Goal: Navigation & Orientation: Find specific page/section

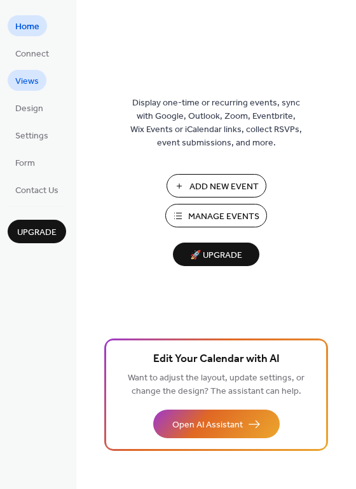
click at [34, 78] on span "Views" at bounding box center [27, 81] width 24 height 13
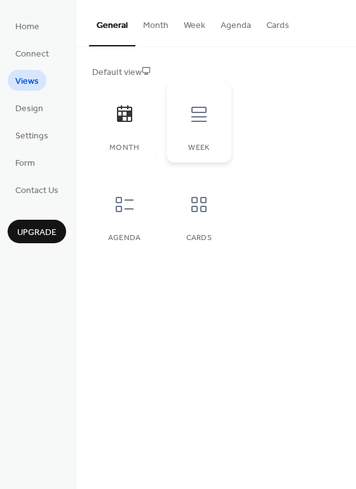
click at [198, 125] on div at bounding box center [199, 114] width 38 height 38
click at [228, 25] on button "Agenda" at bounding box center [236, 22] width 46 height 45
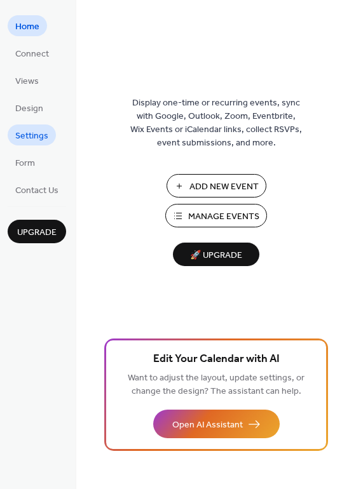
click at [41, 135] on span "Settings" at bounding box center [31, 136] width 33 height 13
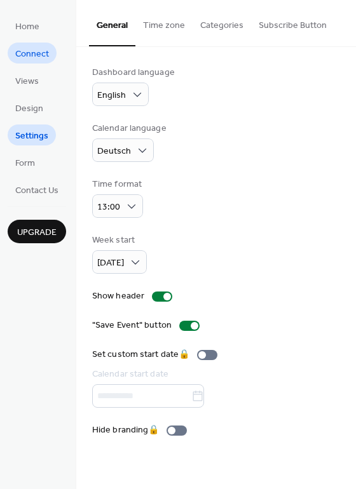
click at [11, 55] on link "Connect" at bounding box center [32, 53] width 49 height 21
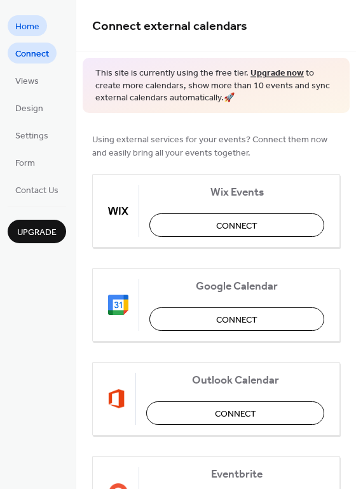
click at [24, 20] on span "Home" at bounding box center [27, 26] width 24 height 13
